Goal: Check status: Check status

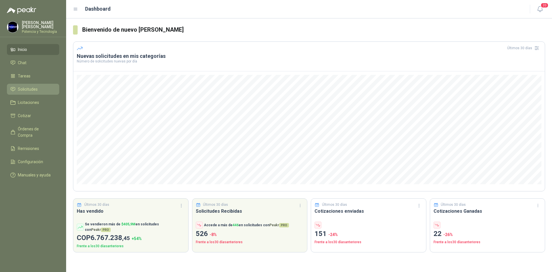
click at [33, 90] on span "Solicitudes" at bounding box center [28, 89] width 20 height 6
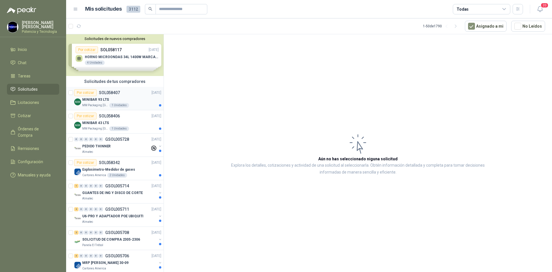
click at [114, 98] on div "MINIBAR 93 LTS" at bounding box center [121, 99] width 79 height 7
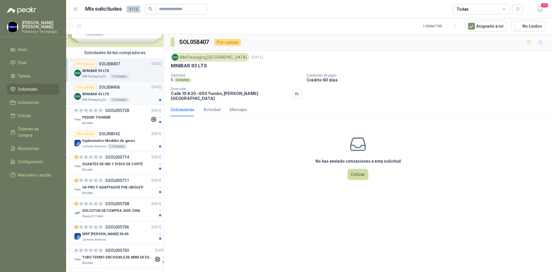
scroll to position [58, 0]
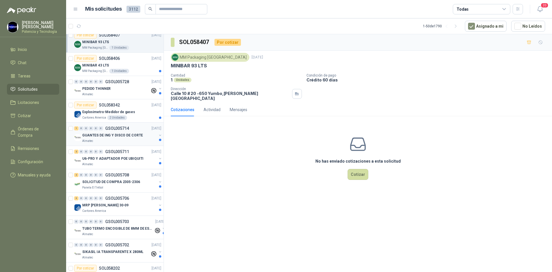
click at [104, 131] on div "1 0 0 0 0 0 GSOL005714 [DATE]" at bounding box center [118, 128] width 88 height 7
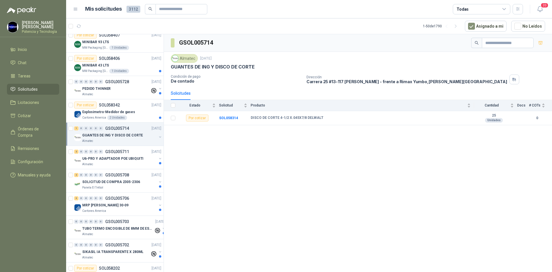
scroll to position [86, 0]
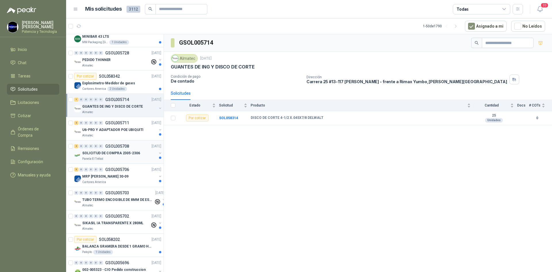
click at [110, 152] on p "SOLICITUD DE COMPRA 2305-2306" at bounding box center [111, 152] width 58 height 5
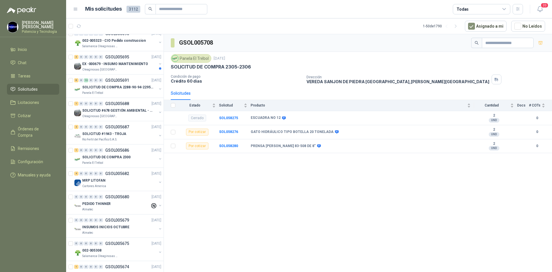
scroll to position [316, 0]
click at [108, 156] on p "SOLICITUD DE COMPRA 2300" at bounding box center [106, 155] width 48 height 5
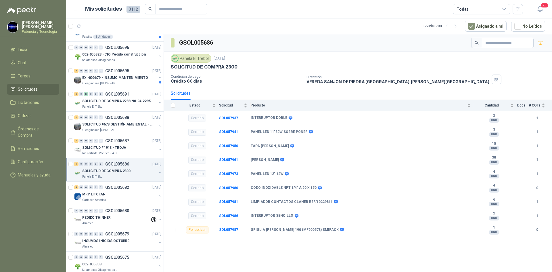
scroll to position [288, 0]
